Goal: Information Seeking & Learning: Compare options

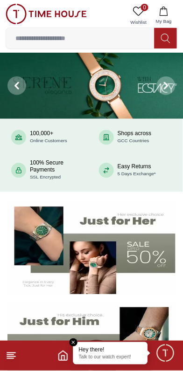
click at [10, 359] on line at bounding box center [10, 359] width 7 height 0
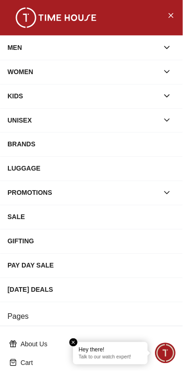
click at [56, 49] on div "MEN" at bounding box center [82, 47] width 151 height 17
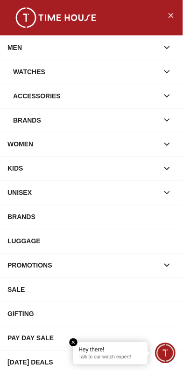
click at [49, 72] on div "Watches" at bounding box center [85, 71] width 145 height 17
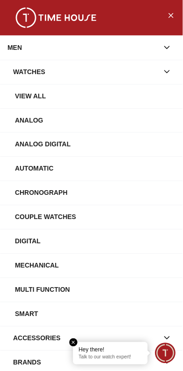
click at [34, 96] on div "View All" at bounding box center [95, 96] width 160 height 17
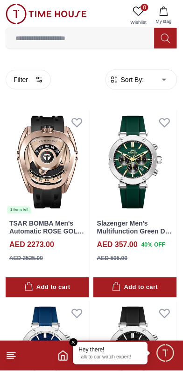
click at [123, 81] on span "Sort By:" at bounding box center [131, 79] width 25 height 9
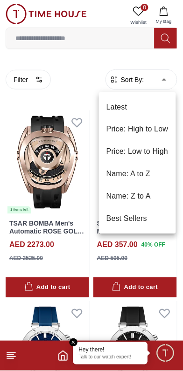
click at [151, 157] on li "Price: Low to High" at bounding box center [137, 152] width 77 height 22
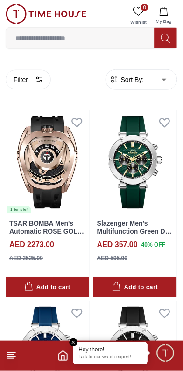
type input "*"
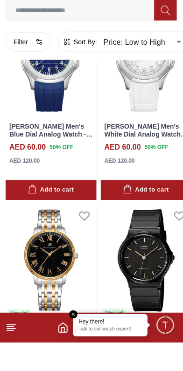
scroll to position [1299, 0]
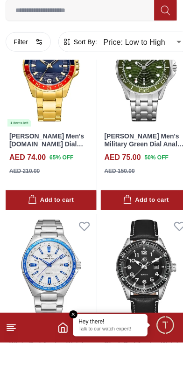
scroll to position [3275, 0]
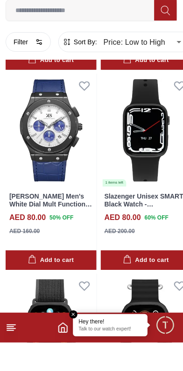
scroll to position [4217, 0]
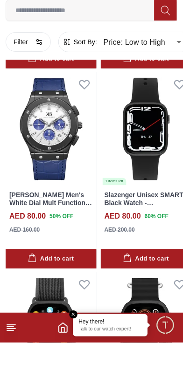
scroll to position [3716, 0]
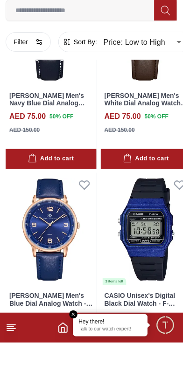
click at [62, 370] on footer at bounding box center [91, 356] width 183 height 30
click at [65, 360] on icon "Home" at bounding box center [63, 355] width 8 height 9
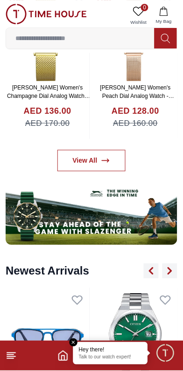
scroll to position [465, 0]
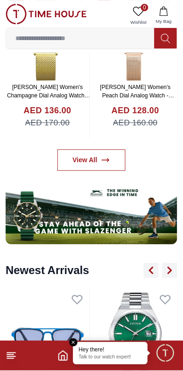
click at [167, 353] on span "Minimize live chat window" at bounding box center [164, 353] width 27 height 27
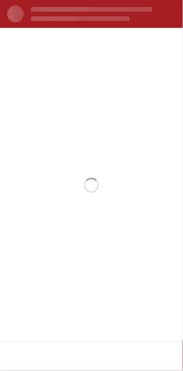
scroll to position [0, 0]
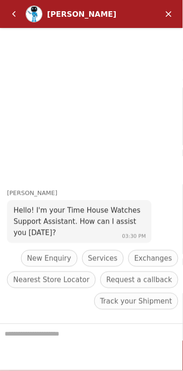
scroll to position [1446, 0]
click at [14, 15] on em "Back" at bounding box center [14, 14] width 19 height 19
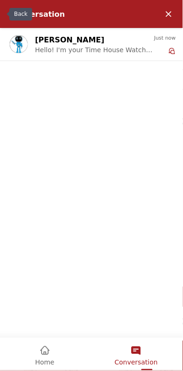
click at [7, 18] on div "Conversation" at bounding box center [82, 14] width 155 height 19
click at [178, 8] on em "Minimize" at bounding box center [168, 14] width 19 height 19
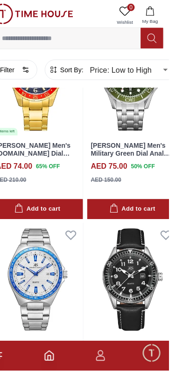
scroll to position [1289, 0]
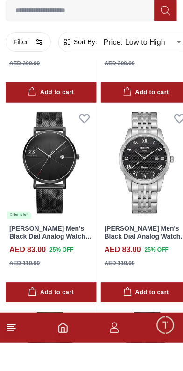
scroll to position [3185, 0]
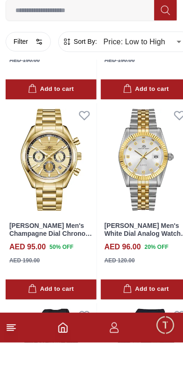
scroll to position [4587, 0]
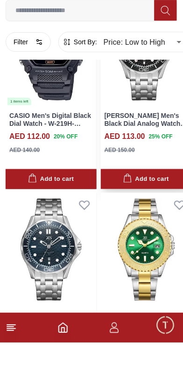
scroll to position [7711, 0]
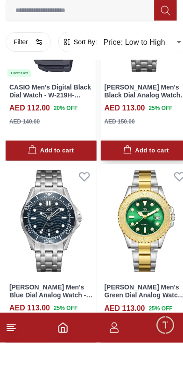
scroll to position [7729, 0]
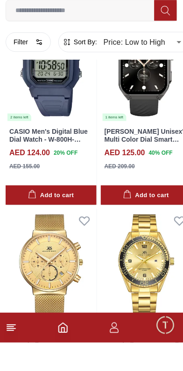
scroll to position [11712, 0]
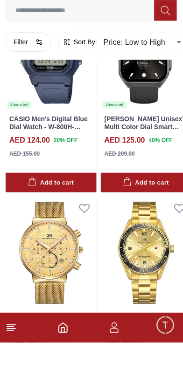
scroll to position [11733, 0]
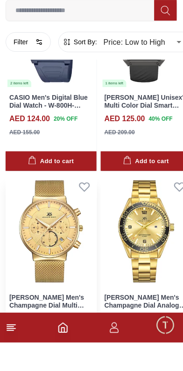
click at [65, 290] on img at bounding box center [51, 260] width 91 height 114
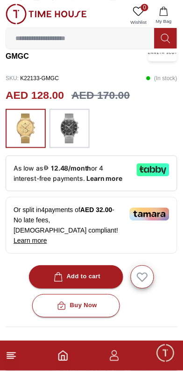
scroll to position [211, 0]
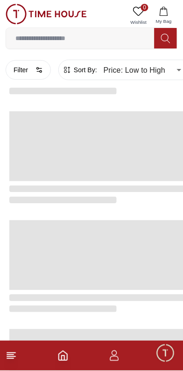
scroll to position [1446, 0]
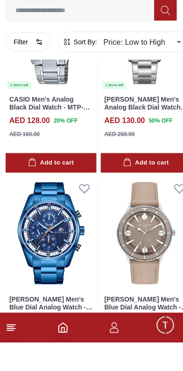
scroll to position [1727, 0]
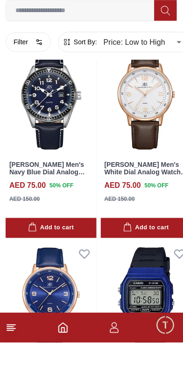
scroll to position [3711, 0]
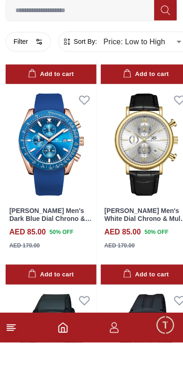
scroll to position [5697, 0]
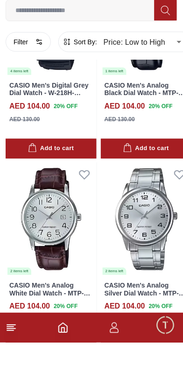
scroll to position [7707, 0]
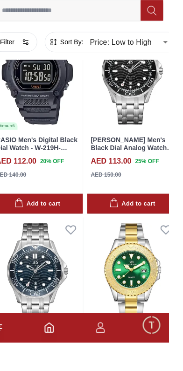
scroll to position [9691, 0]
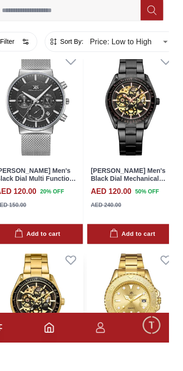
scroll to position [11725, 0]
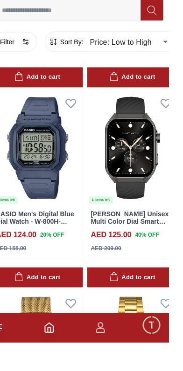
scroll to position [13709, 0]
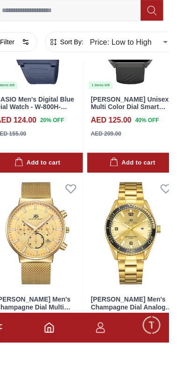
scroll to position [13737, 0]
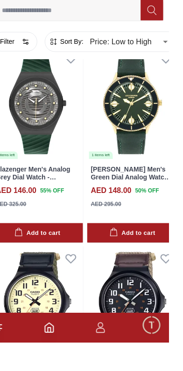
scroll to position [17724, 0]
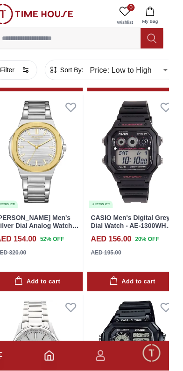
scroll to position [19063, 0]
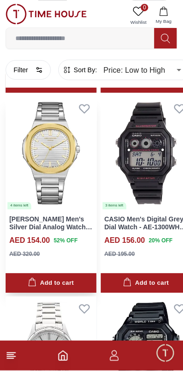
click at [16, 216] on link "Lee Cooper Men's Silver Dial Analog Watch - LC08016.230" at bounding box center [50, 227] width 83 height 23
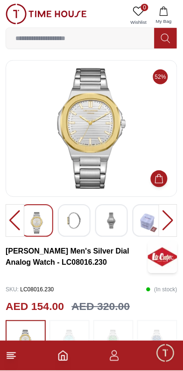
click at [164, 217] on div at bounding box center [167, 220] width 19 height 33
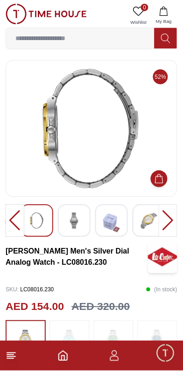
click at [169, 220] on div at bounding box center [167, 220] width 19 height 33
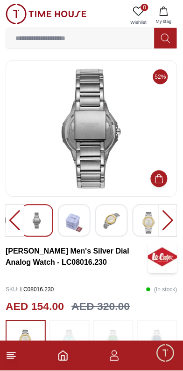
click at [164, 219] on div at bounding box center [167, 220] width 19 height 33
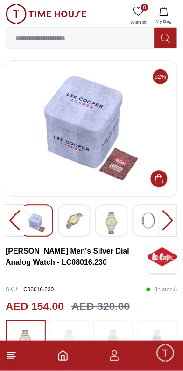
click at [163, 219] on div at bounding box center [167, 220] width 19 height 33
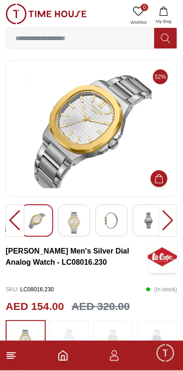
click at [160, 223] on div at bounding box center [167, 220] width 19 height 33
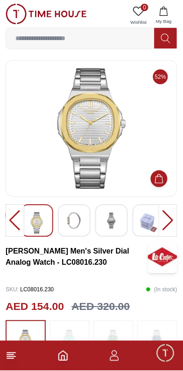
click at [165, 217] on div at bounding box center [167, 220] width 19 height 33
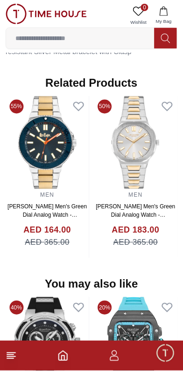
scroll to position [777, 0]
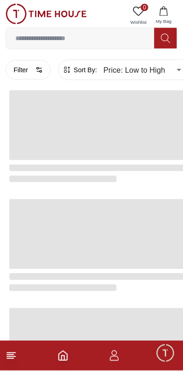
scroll to position [1446, 0]
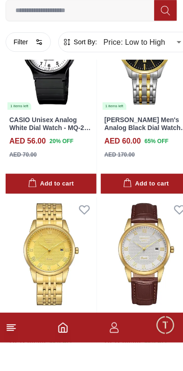
scroll to position [950, 0]
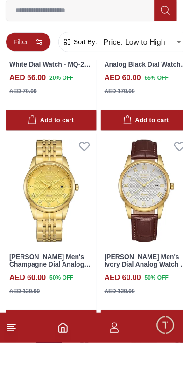
click at [34, 68] on button "Filter" at bounding box center [28, 70] width 45 height 20
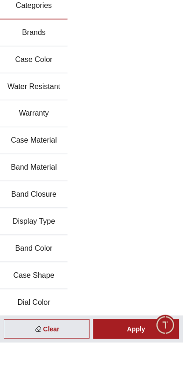
click at [26, 63] on button "Brands" at bounding box center [34, 61] width 68 height 27
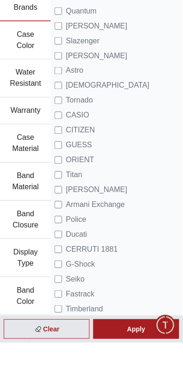
scroll to position [0, 0]
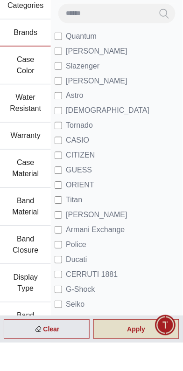
click at [139, 367] on div "Apply" at bounding box center [136, 357] width 86 height 20
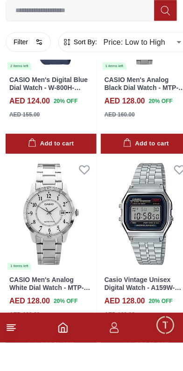
scroll to position [3130, 0]
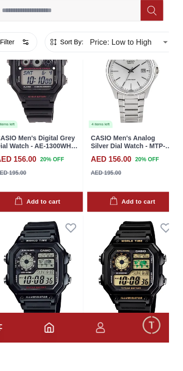
scroll to position [5729, 0]
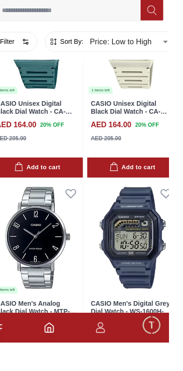
scroll to position [7143, 0]
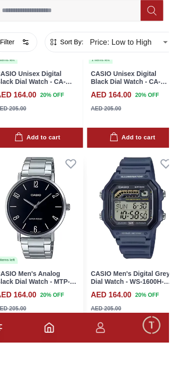
click at [60, 298] on link "CASIO Men's Analog Black Dial Watch - MTP-VT01D-1B2UDF" at bounding box center [49, 309] width 81 height 23
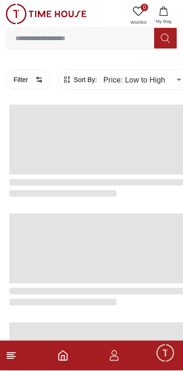
scroll to position [1446, 0]
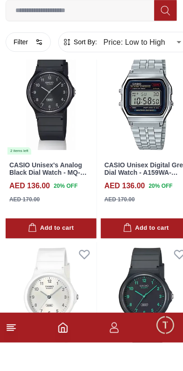
scroll to position [3712, 0]
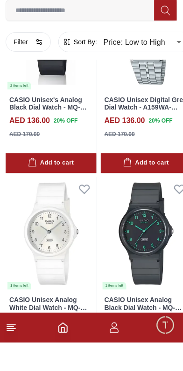
scroll to position [3729, 0]
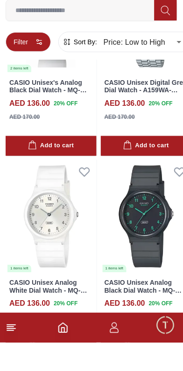
click at [34, 68] on button "Filter" at bounding box center [28, 70] width 45 height 20
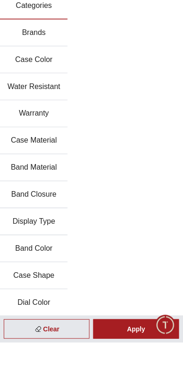
click at [23, 119] on button "Water Resistant" at bounding box center [34, 115] width 68 height 27
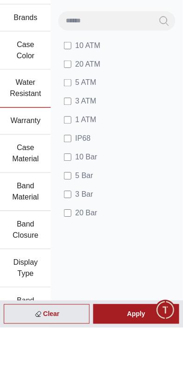
scroll to position [492, 0]
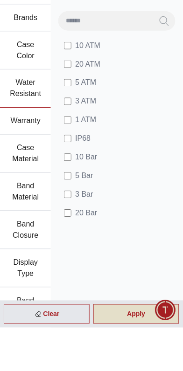
click at [136, 367] on div "Apply" at bounding box center [136, 357] width 86 height 20
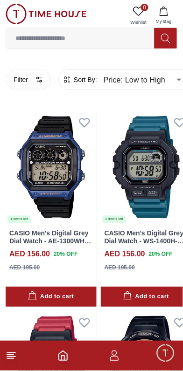
scroll to position [1759, 0]
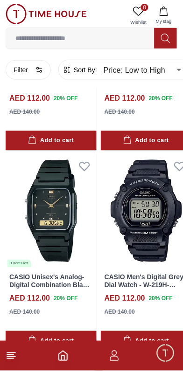
scroll to position [1729, 0]
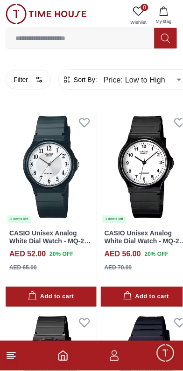
click at [16, 354] on icon at bounding box center [11, 355] width 11 height 11
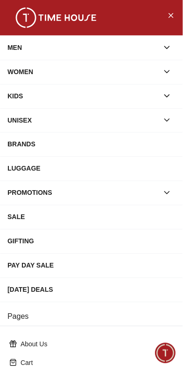
click at [18, 51] on div "MEN" at bounding box center [82, 47] width 151 height 17
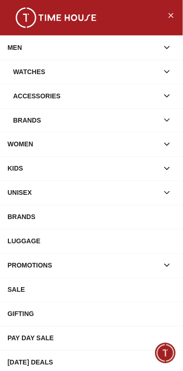
click at [20, 65] on div "Watches" at bounding box center [85, 71] width 145 height 17
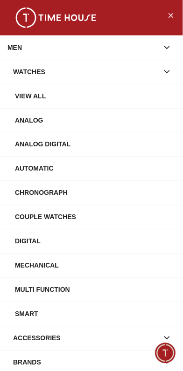
click at [20, 72] on div "Watches" at bounding box center [85, 71] width 145 height 17
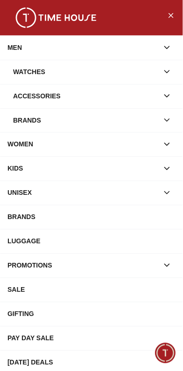
click at [25, 76] on div "Watches" at bounding box center [85, 71] width 145 height 17
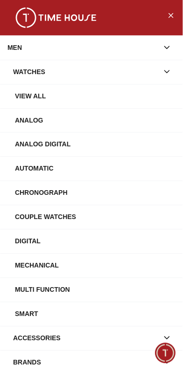
click at [23, 98] on div "View All" at bounding box center [95, 96] width 160 height 17
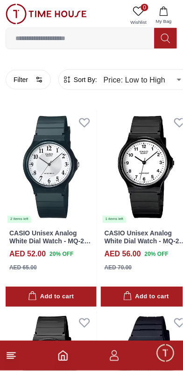
type input "******"
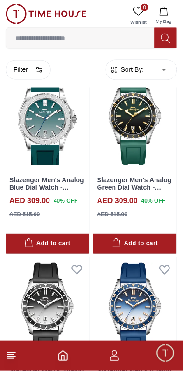
scroll to position [1571, 0]
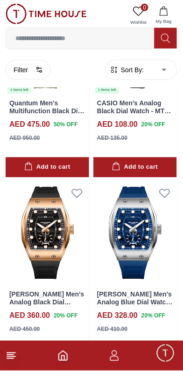
scroll to position [3579, 0]
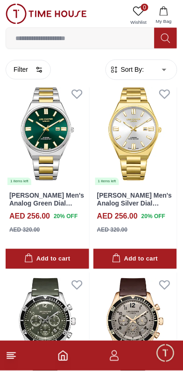
scroll to position [4609, 0]
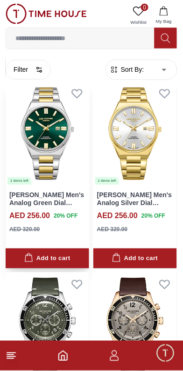
click at [34, 150] on img at bounding box center [47, 133] width 83 height 104
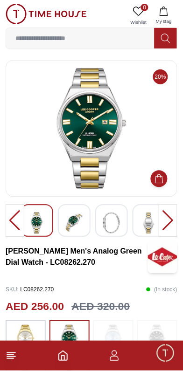
click at [165, 217] on div at bounding box center [167, 220] width 19 height 33
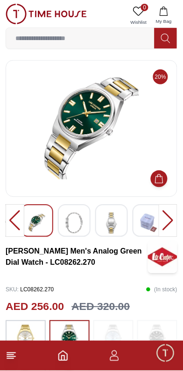
click at [164, 221] on div at bounding box center [167, 220] width 19 height 33
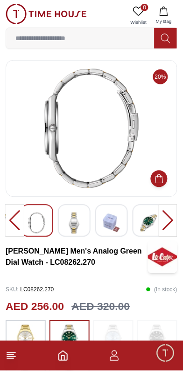
click at [166, 218] on div at bounding box center [167, 220] width 19 height 33
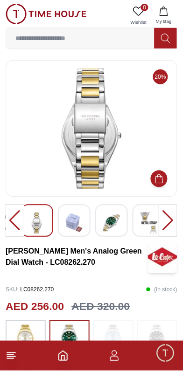
click at [164, 222] on div at bounding box center [167, 220] width 19 height 33
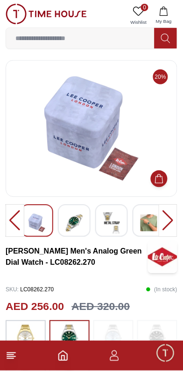
click at [167, 222] on div at bounding box center [167, 220] width 19 height 33
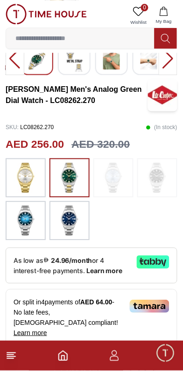
scroll to position [163, 0]
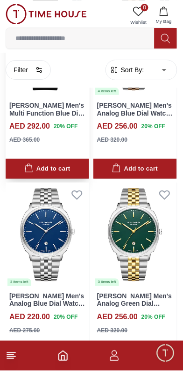
scroll to position [5481, 0]
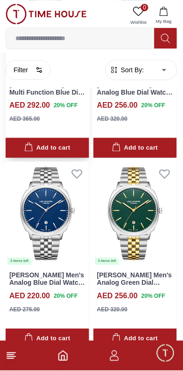
scroll to position [5493, 0]
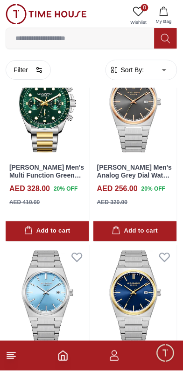
scroll to position [9295, 0]
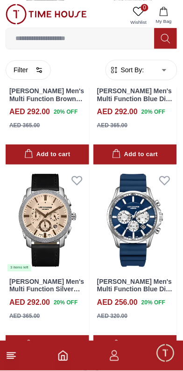
scroll to position [11225, 0]
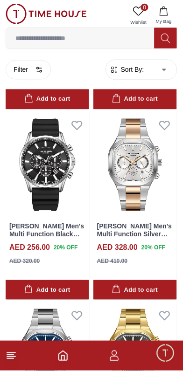
scroll to position [11638, 0]
click at [147, 217] on img at bounding box center [134, 165] width 83 height 104
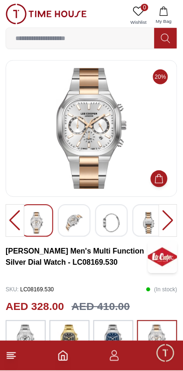
click at [170, 216] on div at bounding box center [167, 220] width 19 height 33
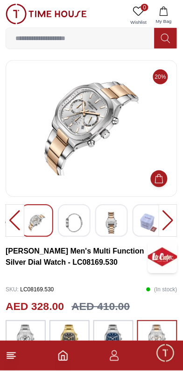
click at [167, 217] on div at bounding box center [167, 220] width 19 height 33
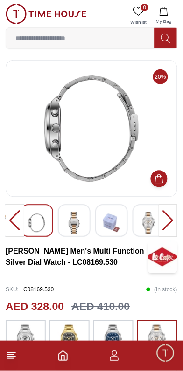
click at [163, 218] on div at bounding box center [167, 220] width 19 height 33
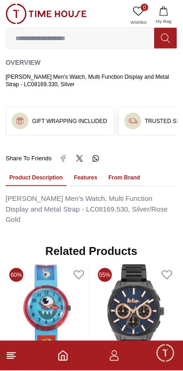
scroll to position [547, 0]
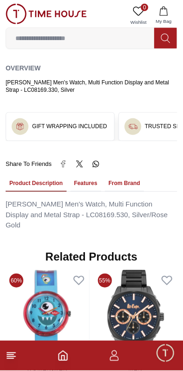
click at [115, 360] on icon "button" at bounding box center [114, 355] width 11 height 11
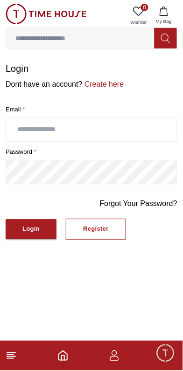
click at [22, 129] on input "text" at bounding box center [91, 129] width 170 height 23
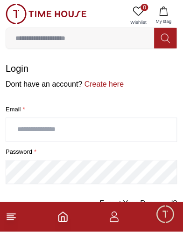
click at [22, 129] on input "text" at bounding box center [91, 129] width 170 height 23
type input "**********"
click at [6, 219] on button "Login" at bounding box center [31, 229] width 51 height 20
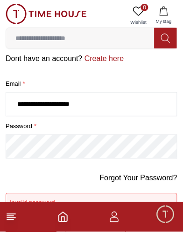
click at [6, 213] on button "Login" at bounding box center [31, 223] width 51 height 20
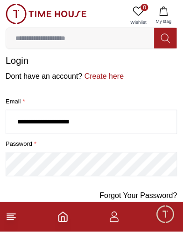
scroll to position [7, 0]
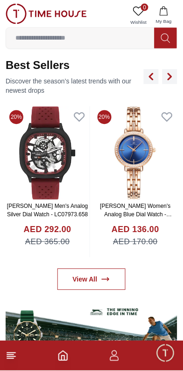
click at [143, 218] on link "[PERSON_NAME] Women's Analog Blue Dial Watch - K23532-RBKN" at bounding box center [136, 214] width 72 height 23
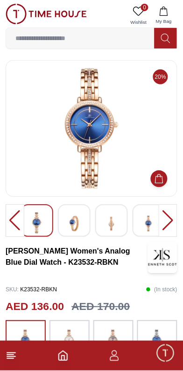
click at [170, 213] on div at bounding box center [167, 220] width 19 height 33
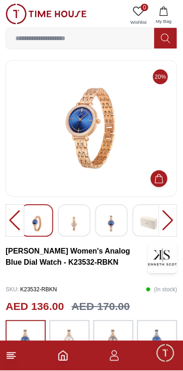
click at [174, 217] on div at bounding box center [167, 220] width 19 height 33
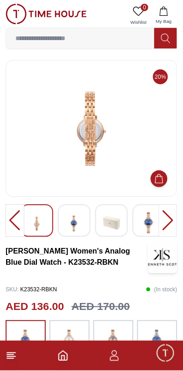
click at [168, 217] on div at bounding box center [167, 220] width 19 height 33
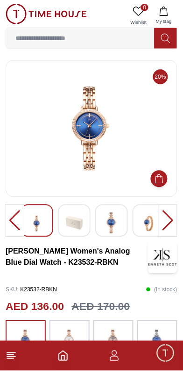
click at [169, 216] on div at bounding box center [167, 220] width 19 height 33
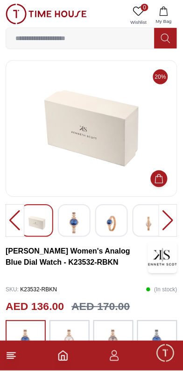
click at [166, 219] on div at bounding box center [167, 220] width 19 height 33
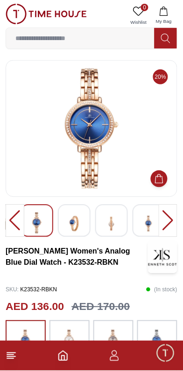
click at [165, 223] on div at bounding box center [167, 220] width 19 height 33
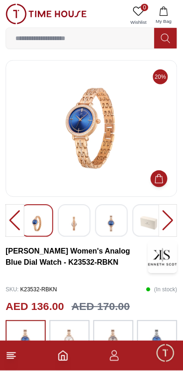
click at [166, 217] on div at bounding box center [167, 220] width 19 height 33
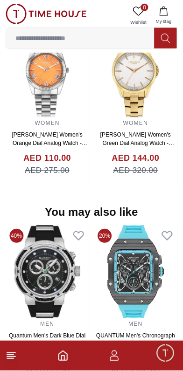
scroll to position [816, 0]
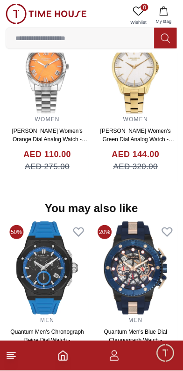
click at [116, 358] on icon "button" at bounding box center [114, 355] width 11 height 11
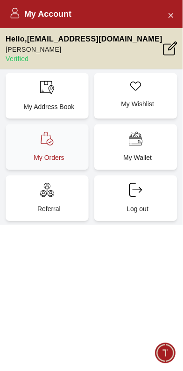
click at [37, 146] on div "My Orders" at bounding box center [47, 147] width 83 height 46
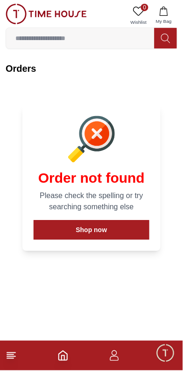
click at [62, 360] on icon "Home" at bounding box center [63, 355] width 8 height 9
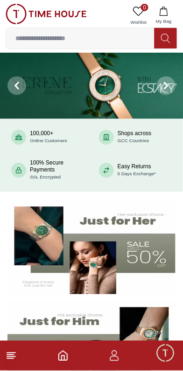
click at [7, 359] on line at bounding box center [10, 359] width 7 height 0
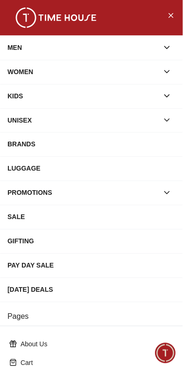
click at [24, 174] on div "LUGGAGE" at bounding box center [91, 168] width 168 height 17
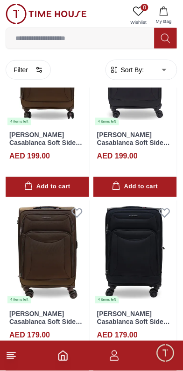
scroll to position [268, 0]
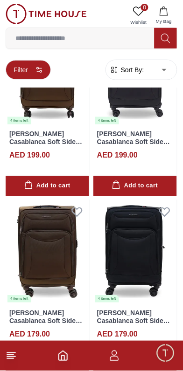
click at [33, 68] on button "Filter" at bounding box center [28, 70] width 45 height 20
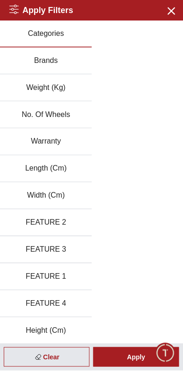
scroll to position [108, 0]
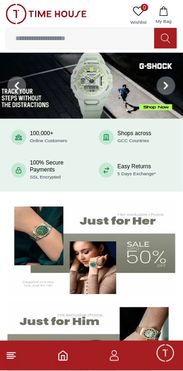
click at [165, 364] on span "Minimize live chat window" at bounding box center [164, 353] width 27 height 27
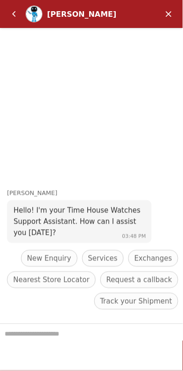
scroll to position [615, 0]
click at [167, 16] on em "Minimize" at bounding box center [168, 14] width 19 height 19
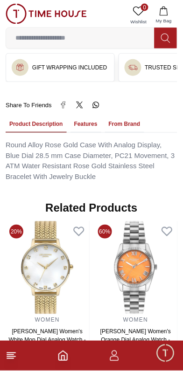
click at [116, 361] on icon "button" at bounding box center [114, 355] width 11 height 11
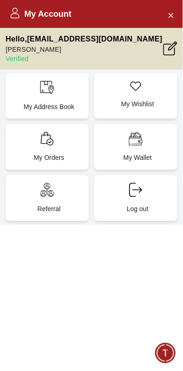
click at [164, 48] on icon at bounding box center [170, 48] width 14 height 14
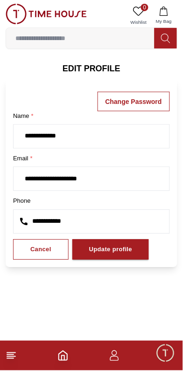
click at [59, 358] on icon "Home" at bounding box center [63, 355] width 8 height 9
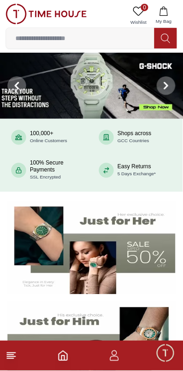
click at [113, 360] on icon "button" at bounding box center [114, 355] width 11 height 11
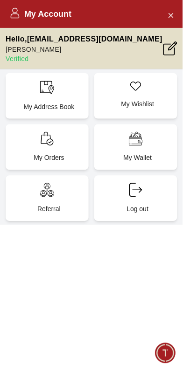
scroll to position [615, 0]
click at [170, 14] on icon "Close Account" at bounding box center [170, 15] width 7 height 12
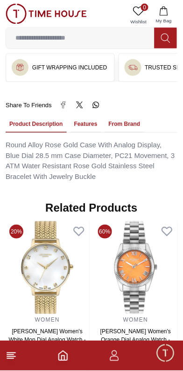
click at [68, 353] on icon "Home" at bounding box center [62, 355] width 11 height 11
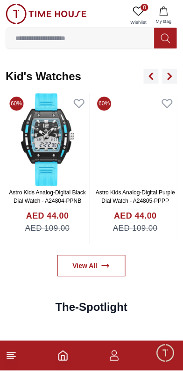
scroll to position [1529, 0]
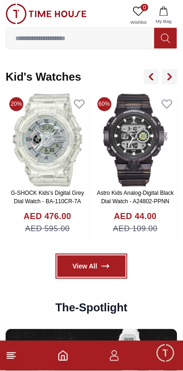
click at [105, 265] on icon at bounding box center [105, 266] width 7 height 3
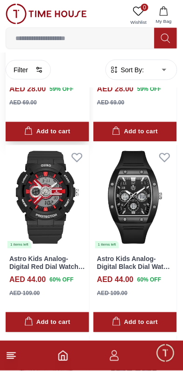
scroll to position [1302, 0]
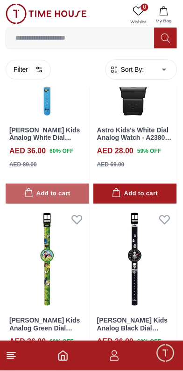
scroll to position [2412, 0]
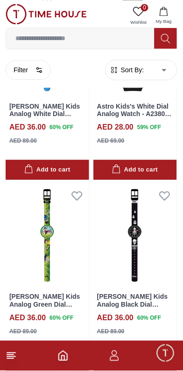
scroll to position [1669, 0]
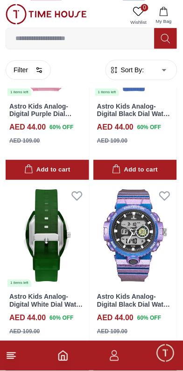
scroll to position [1648, 0]
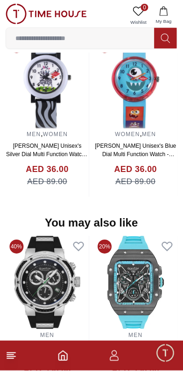
scroll to position [786, 0]
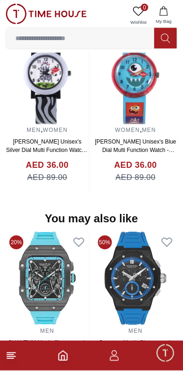
click at [73, 362] on footer at bounding box center [91, 356] width 183 height 30
click at [67, 359] on icon "Home" at bounding box center [63, 355] width 8 height 9
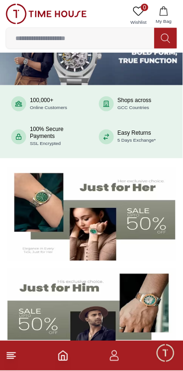
click at [66, 350] on icon "Home" at bounding box center [62, 355] width 11 height 11
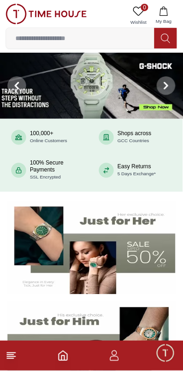
click at [15, 354] on icon at bounding box center [11, 355] width 11 height 11
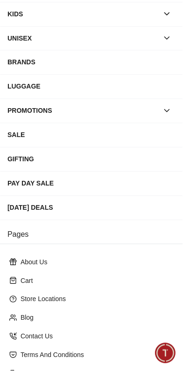
scroll to position [153, 0]
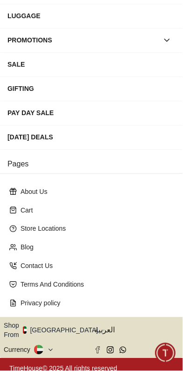
click at [60, 324] on button "Shop From [GEOGRAPHIC_DATA]" at bounding box center [54, 330] width 101 height 19
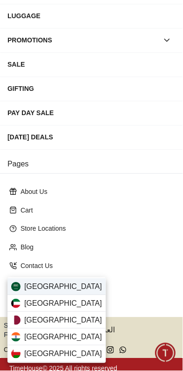
click at [64, 288] on span "[GEOGRAPHIC_DATA]" at bounding box center [63, 286] width 78 height 11
